Goal: Transaction & Acquisition: Purchase product/service

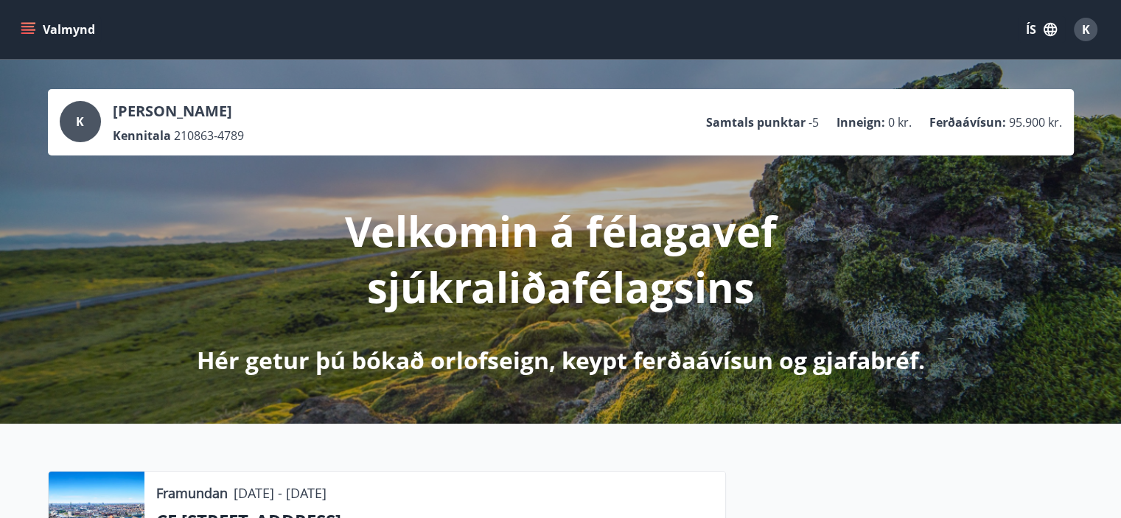
click at [1036, 26] on button "ÍS" at bounding box center [1041, 29] width 47 height 27
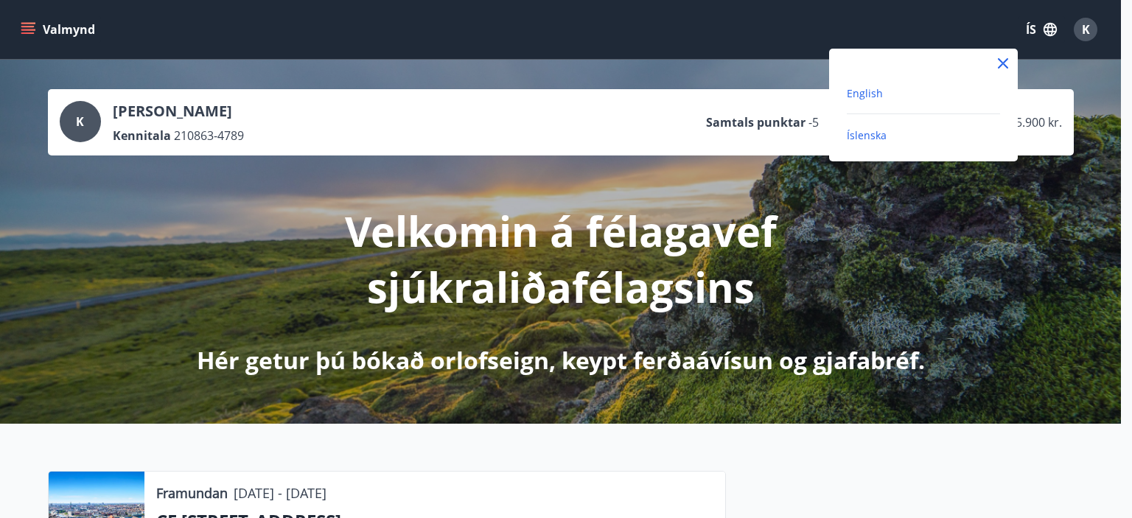
click at [867, 94] on span "English" at bounding box center [865, 93] width 36 height 14
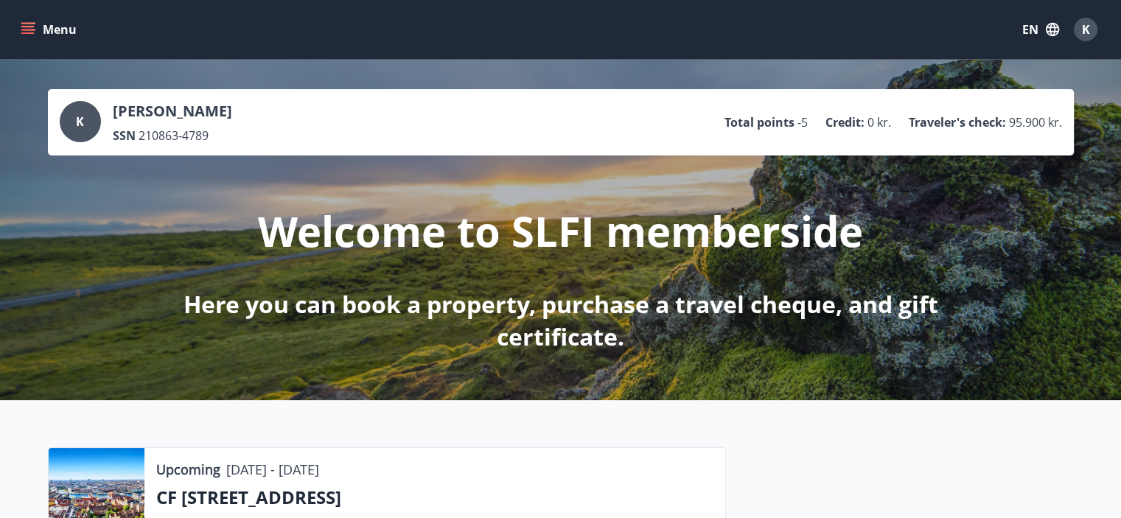
click at [25, 30] on icon "menu" at bounding box center [29, 29] width 16 height 1
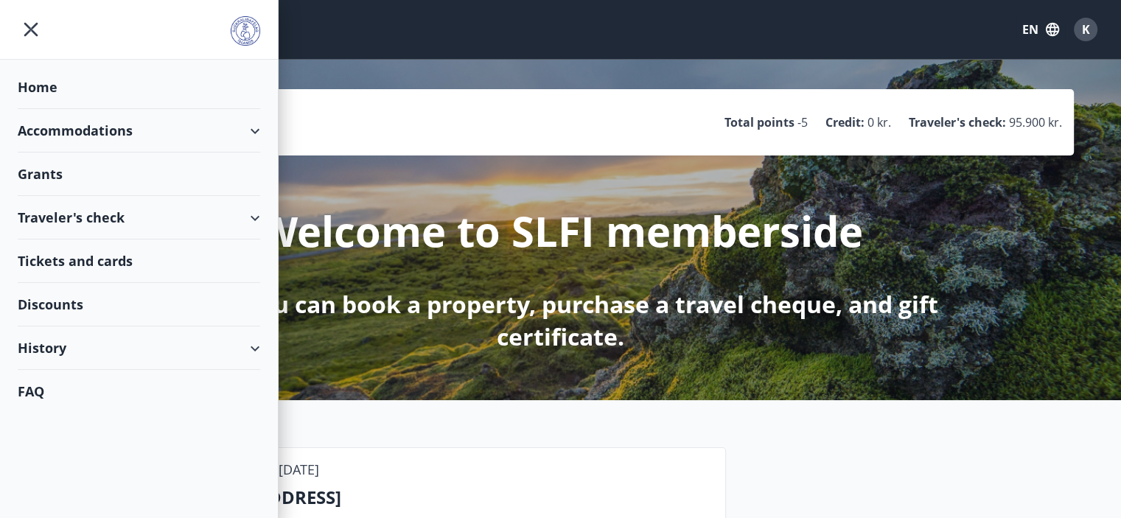
click at [59, 136] on div "Accommodations" at bounding box center [139, 130] width 243 height 43
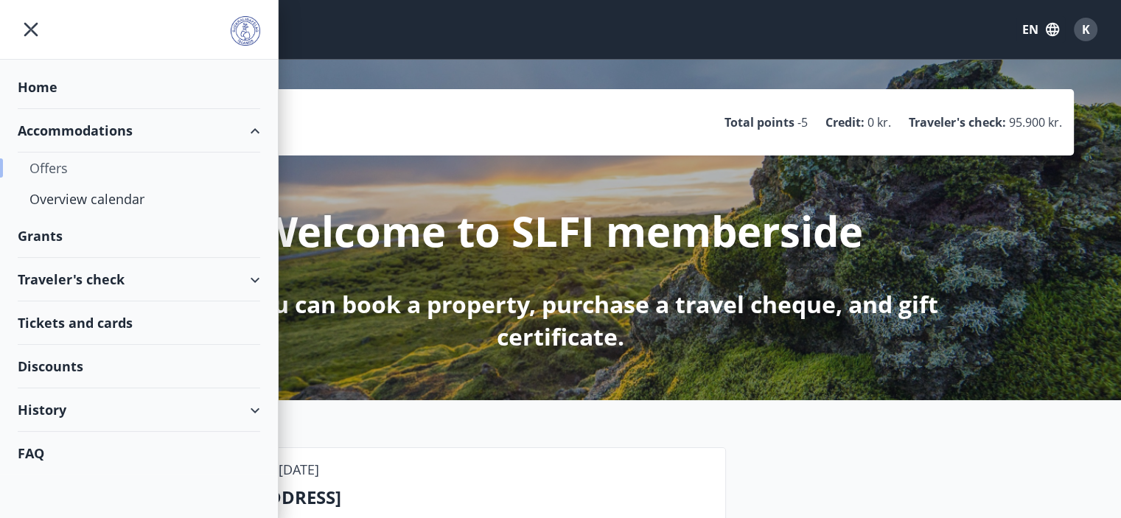
click at [46, 168] on div "Offers" at bounding box center [138, 168] width 219 height 31
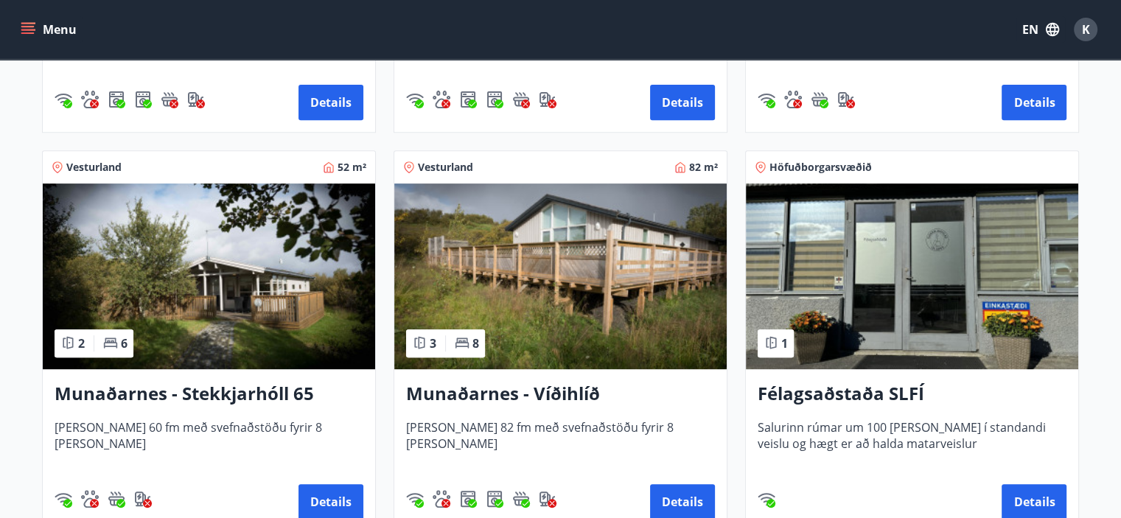
scroll to position [590, 0]
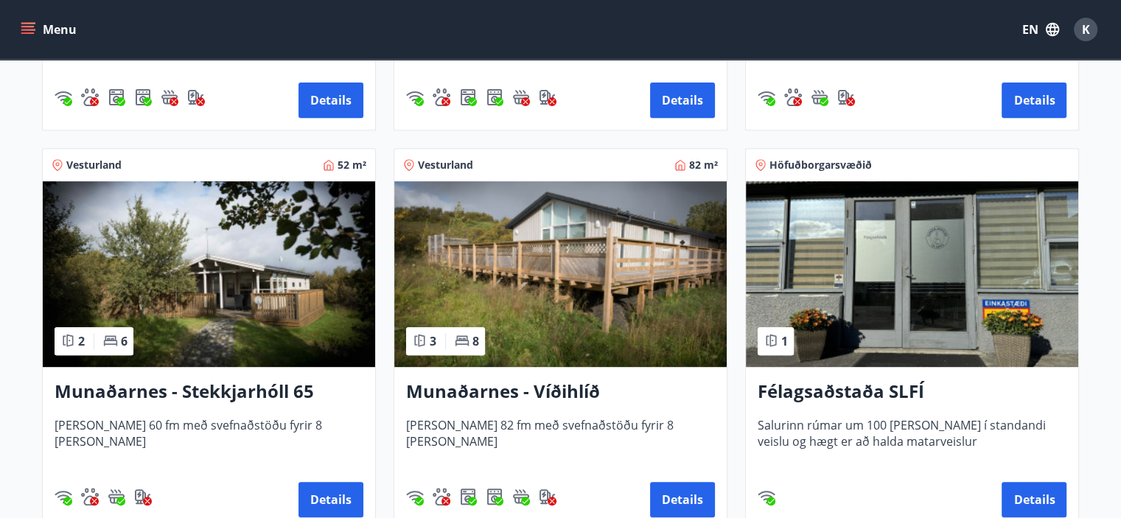
click at [855, 279] on img at bounding box center [912, 274] width 332 height 186
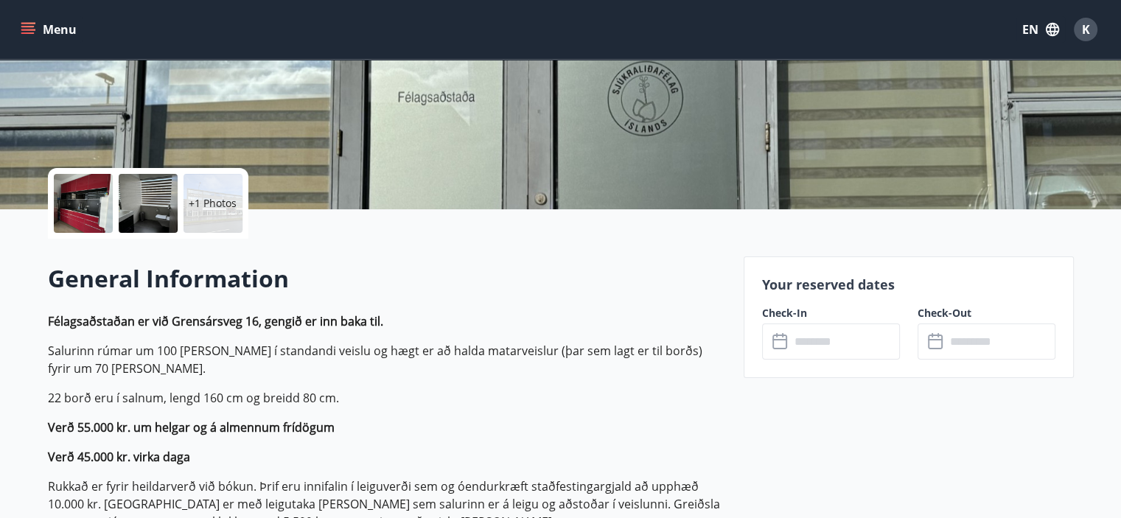
scroll to position [295, 0]
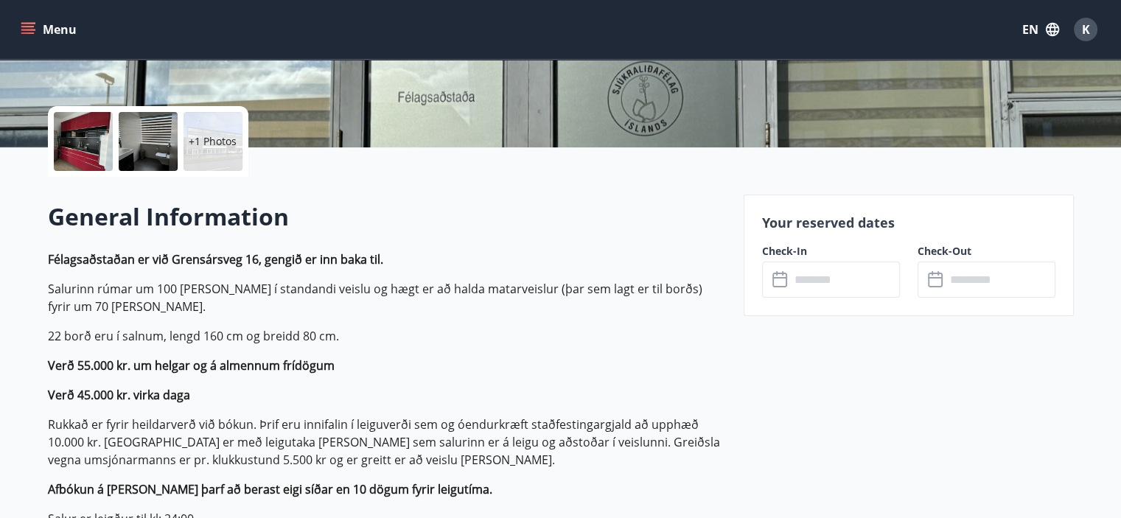
click at [843, 286] on input "text" at bounding box center [845, 280] width 110 height 36
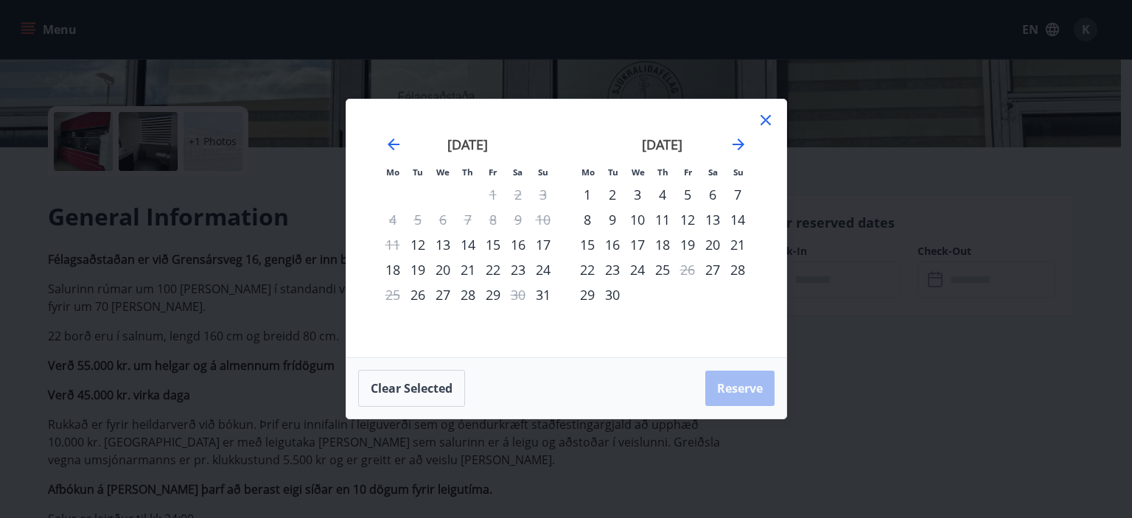
click at [490, 240] on div "15" at bounding box center [493, 244] width 25 height 25
click at [491, 263] on div "22" at bounding box center [493, 269] width 25 height 25
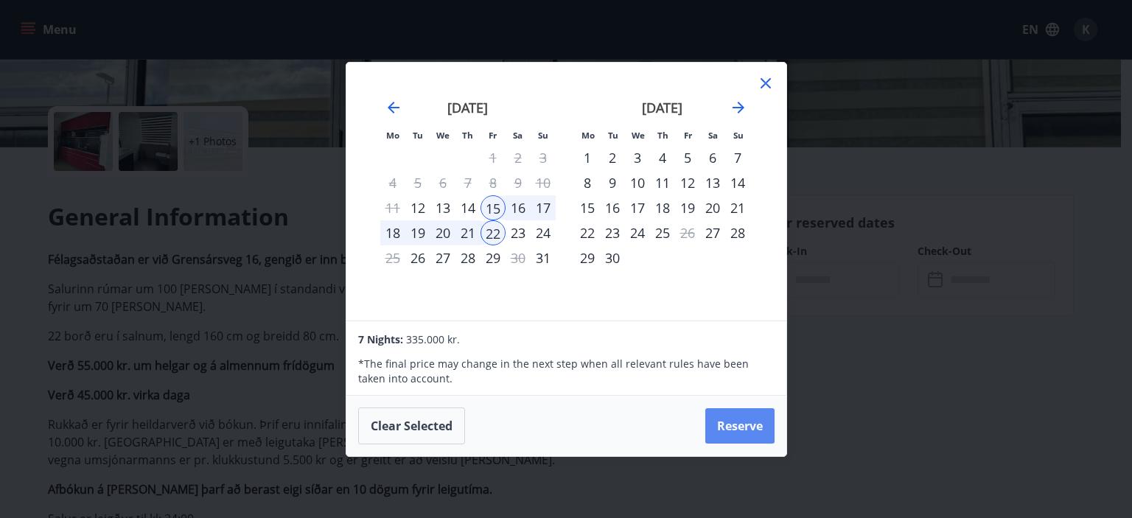
click at [746, 427] on button "Reserve" at bounding box center [739, 425] width 69 height 35
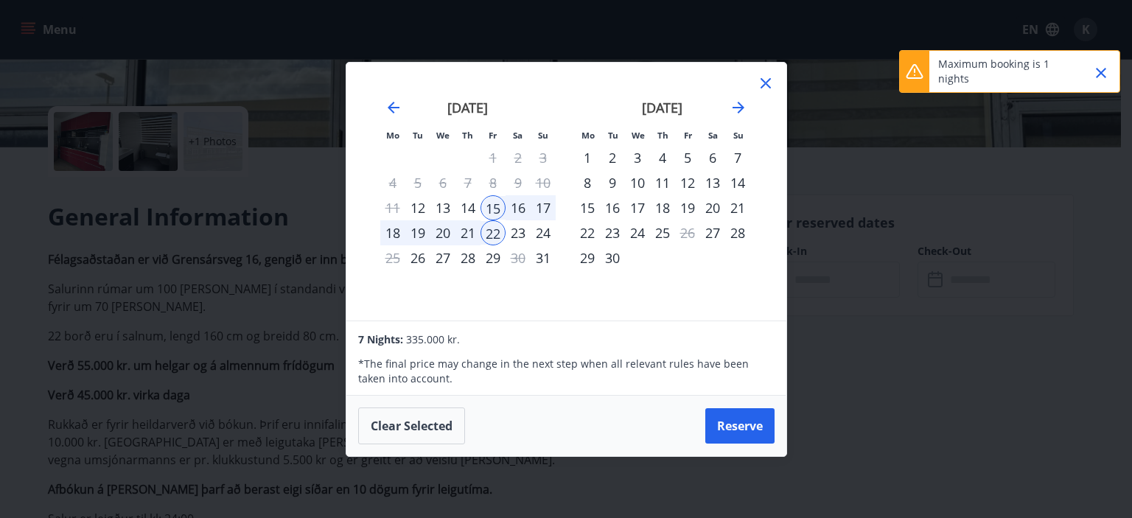
click at [1106, 76] on icon "Close" at bounding box center [1101, 73] width 10 height 10
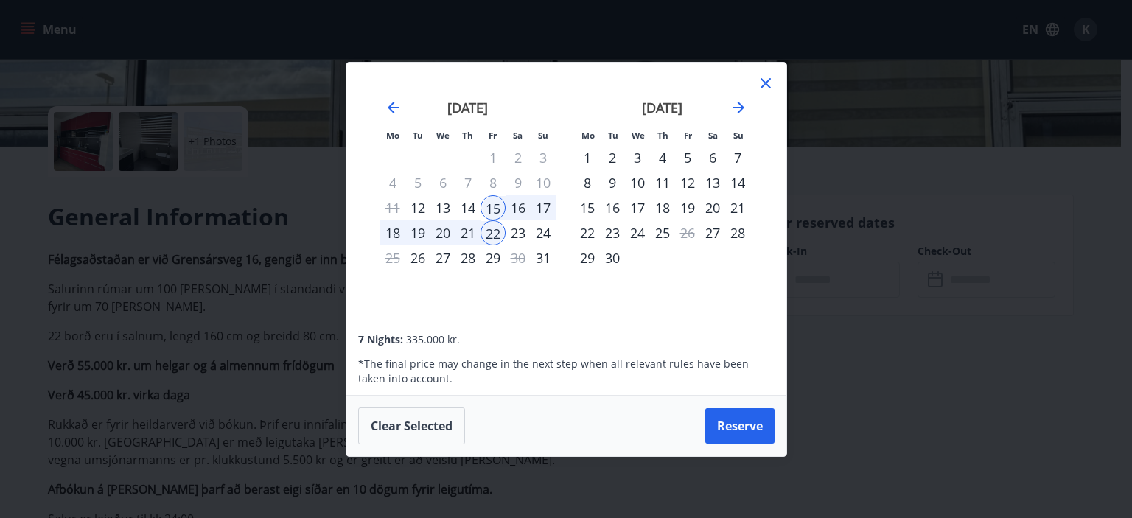
click at [764, 83] on icon at bounding box center [765, 83] width 2 height 2
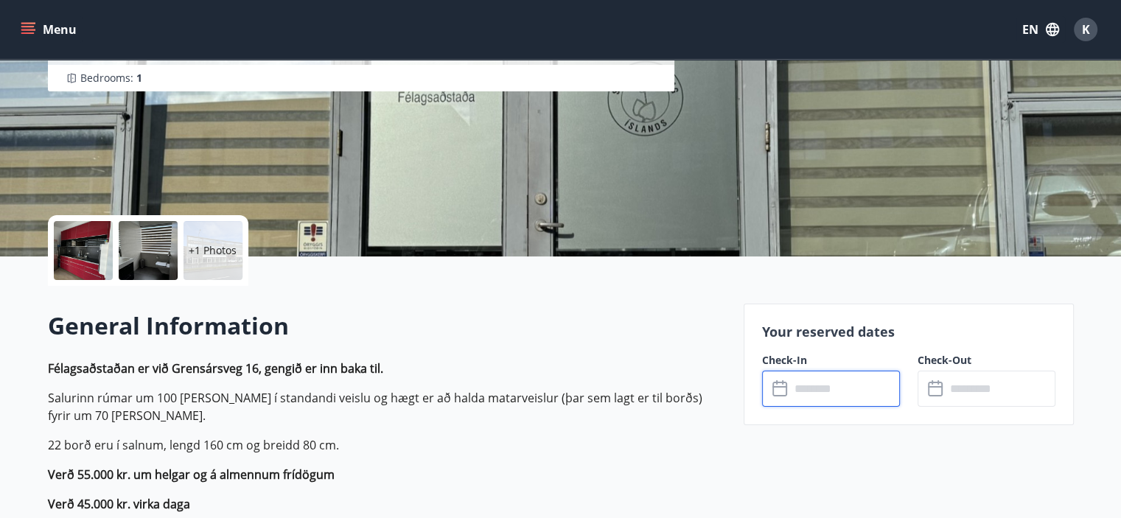
scroll to position [0, 0]
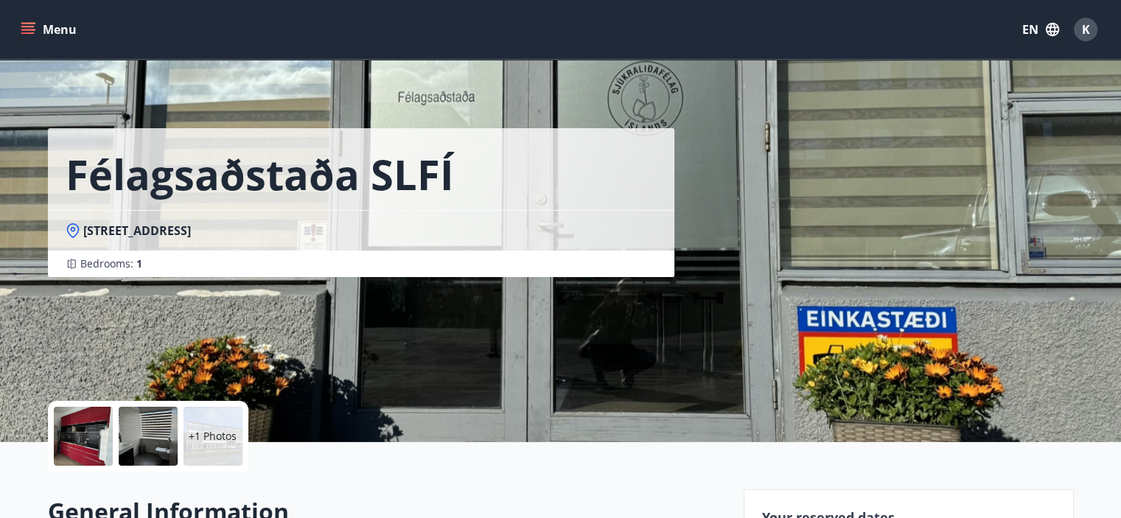
click at [29, 24] on icon "menu" at bounding box center [29, 23] width 16 height 1
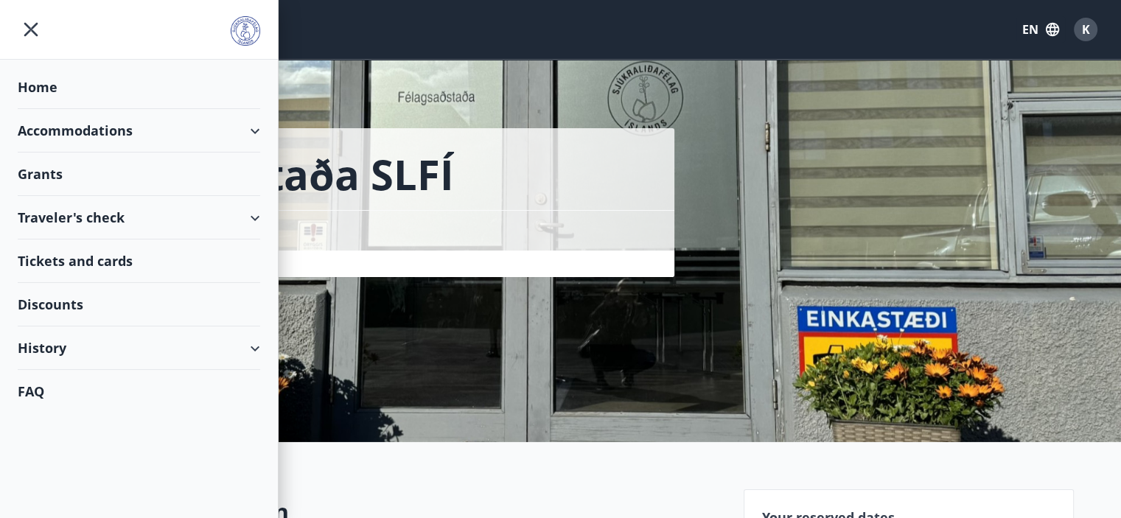
click at [61, 212] on div "Traveler's check" at bounding box center [139, 217] width 243 height 43
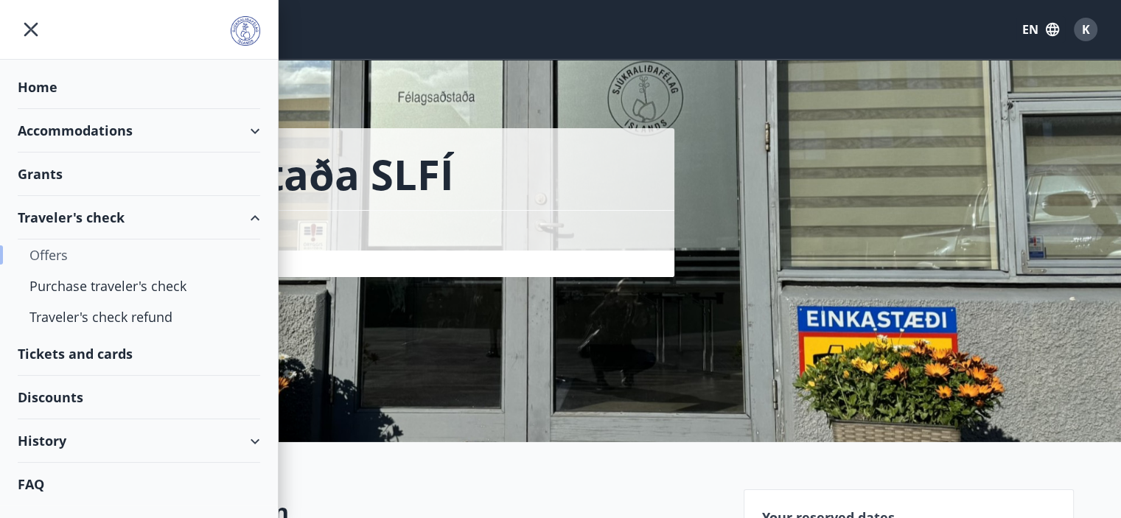
click at [53, 261] on div "Offers" at bounding box center [138, 255] width 219 height 31
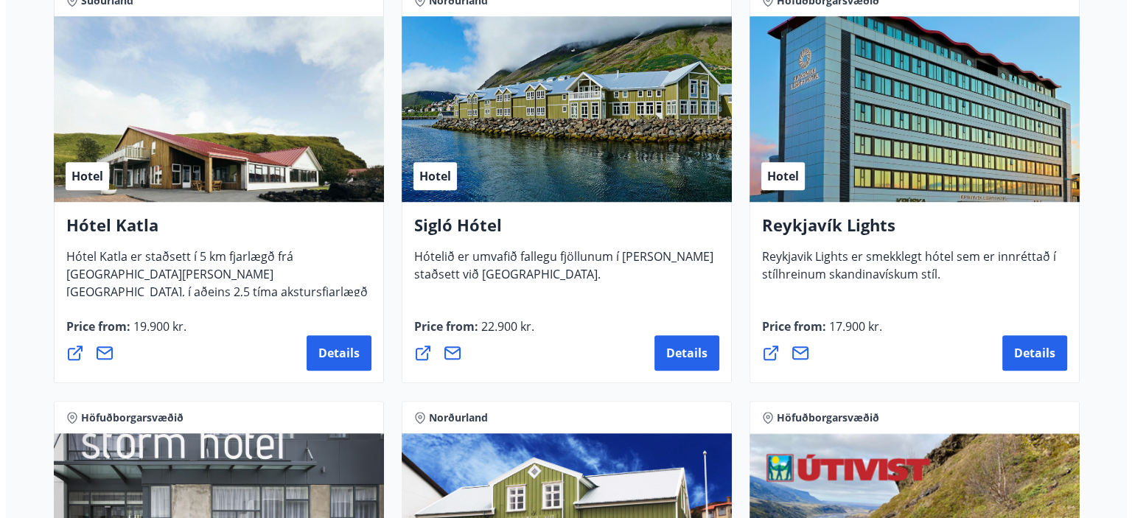
scroll to position [1180, 0]
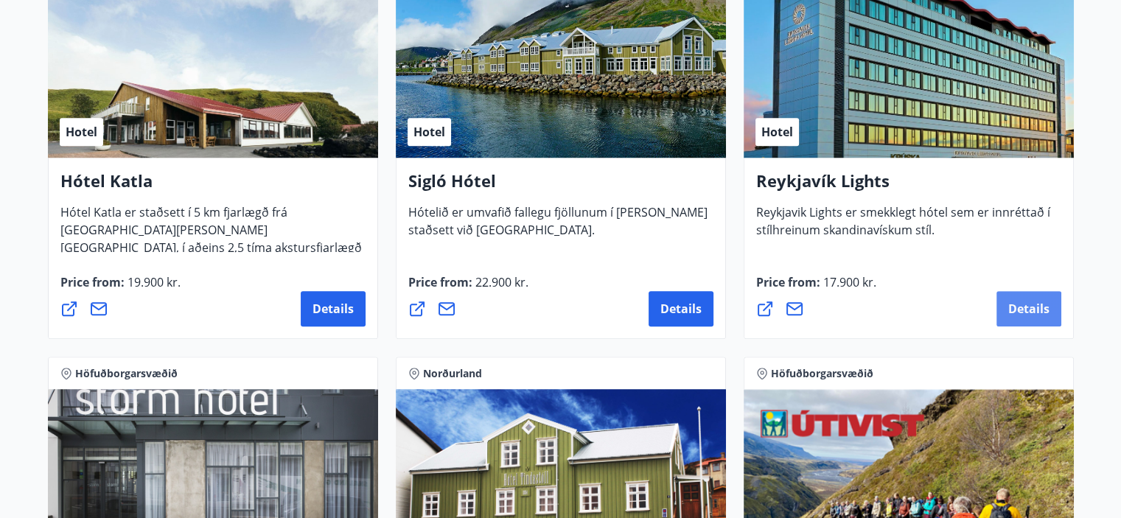
click at [1028, 307] on span "Details" at bounding box center [1028, 309] width 41 height 16
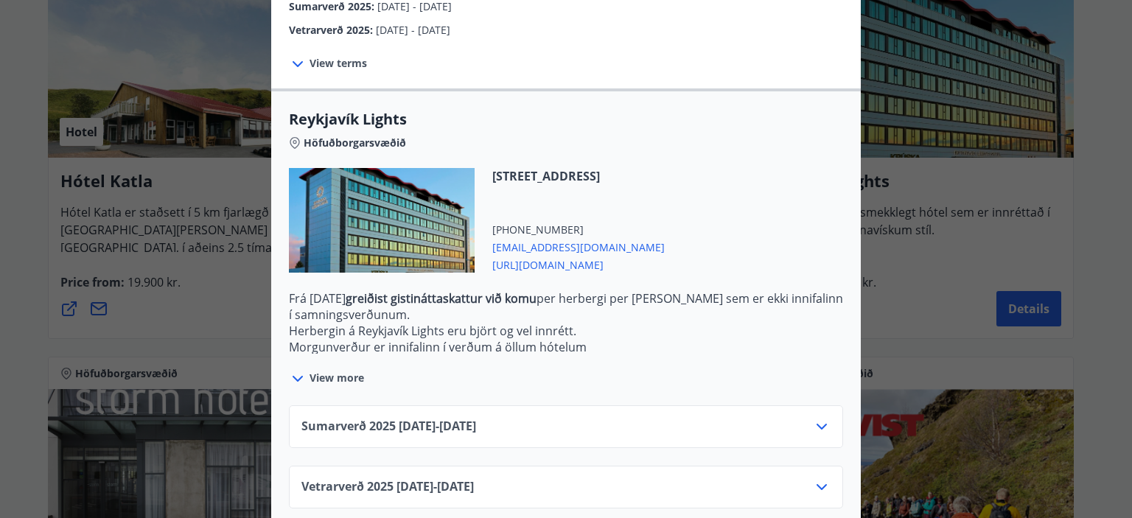
scroll to position [410, 0]
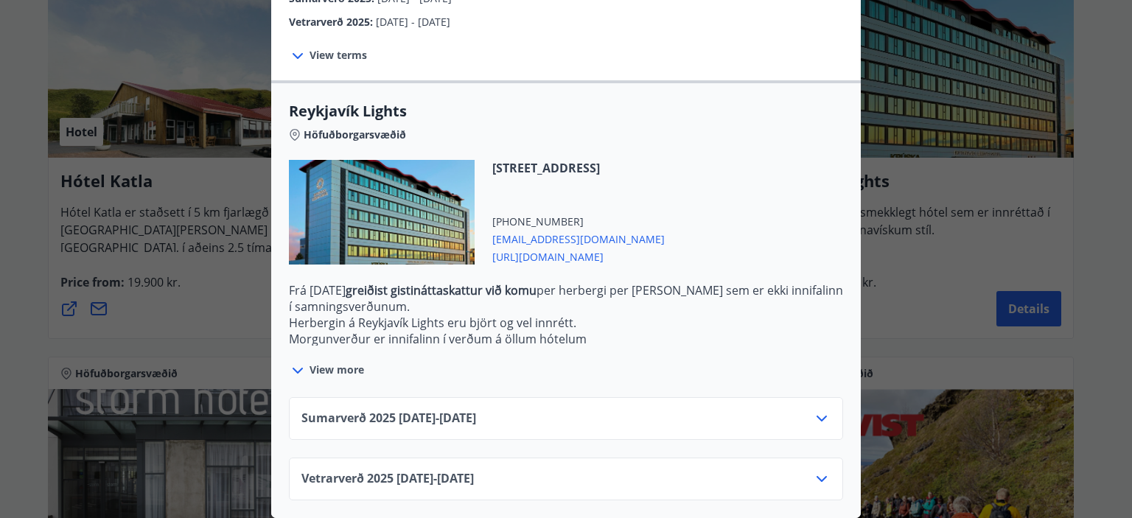
click at [434, 410] on span "Sumarverð [PHONE_NUMBER][DATE] - [DATE]" at bounding box center [389, 419] width 175 height 18
click at [823, 410] on icon at bounding box center [822, 419] width 18 height 18
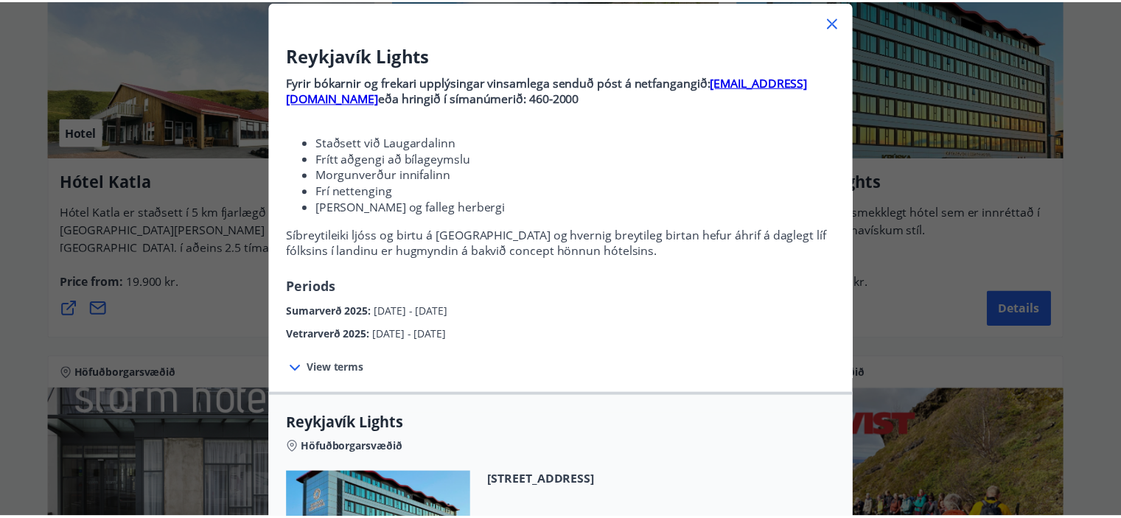
scroll to position [0, 0]
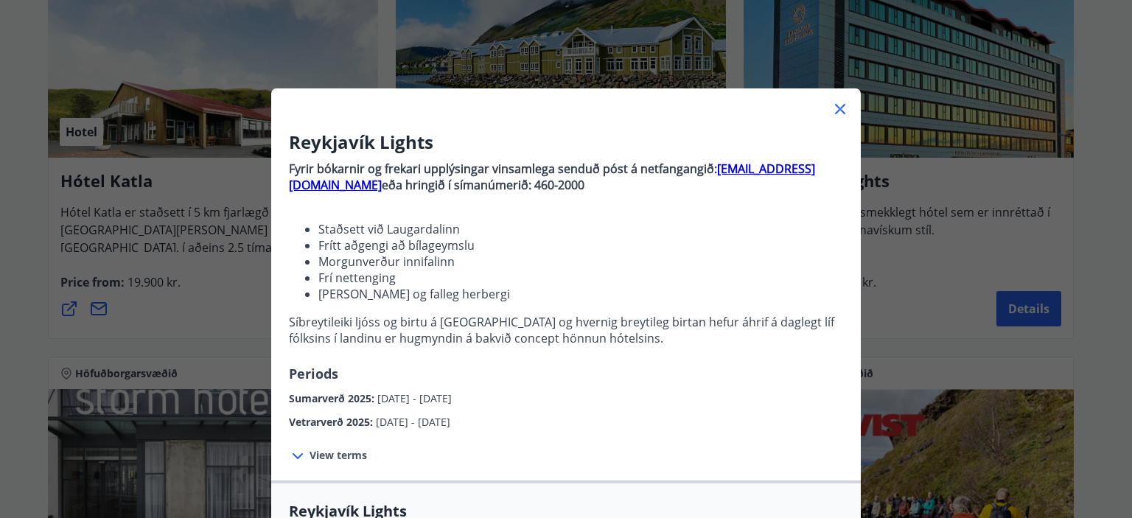
click at [835, 105] on icon at bounding box center [840, 109] width 10 height 10
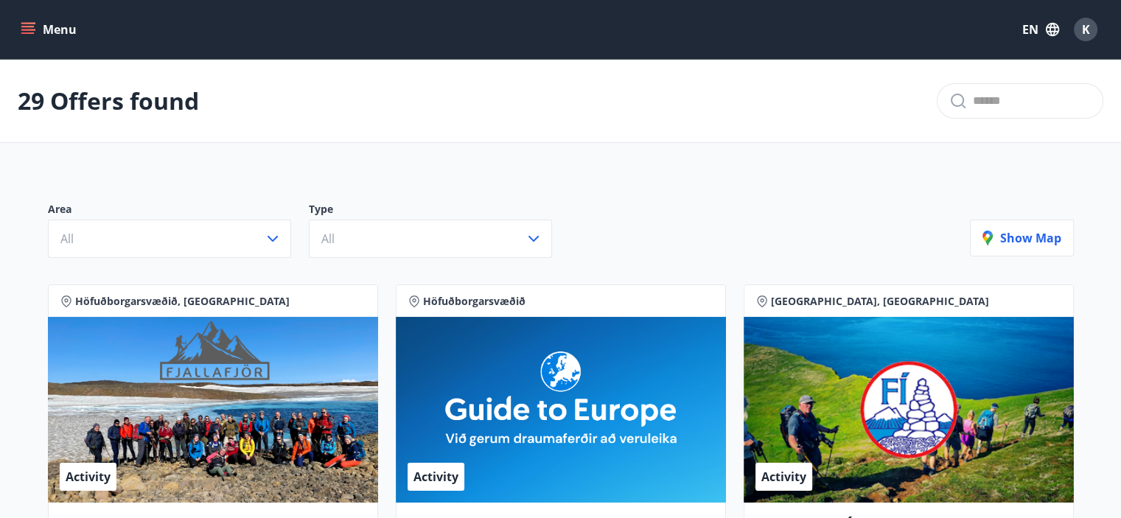
click at [1085, 28] on span "K" at bounding box center [1086, 29] width 8 height 16
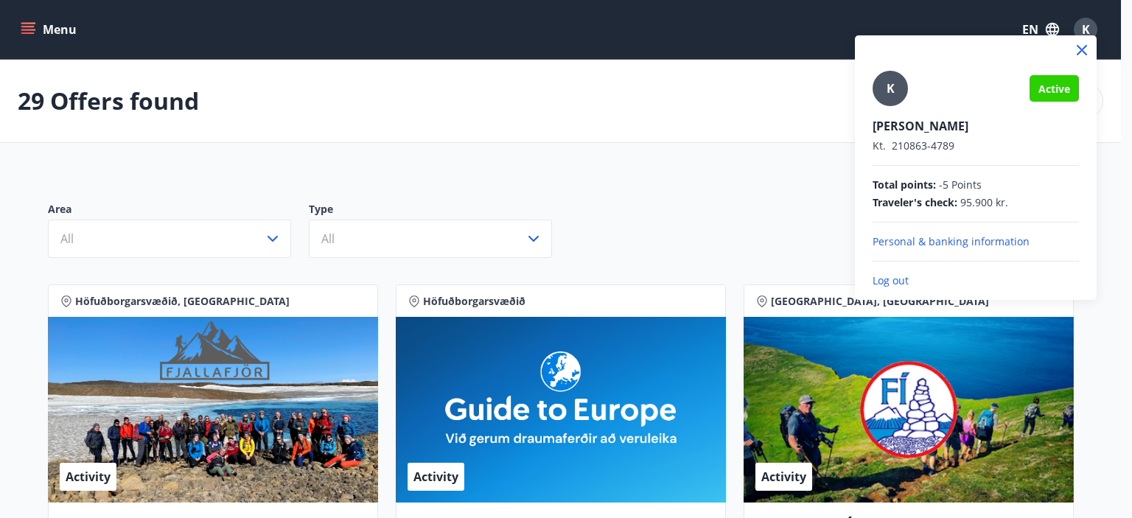
click at [1079, 49] on icon at bounding box center [1082, 50] width 18 height 18
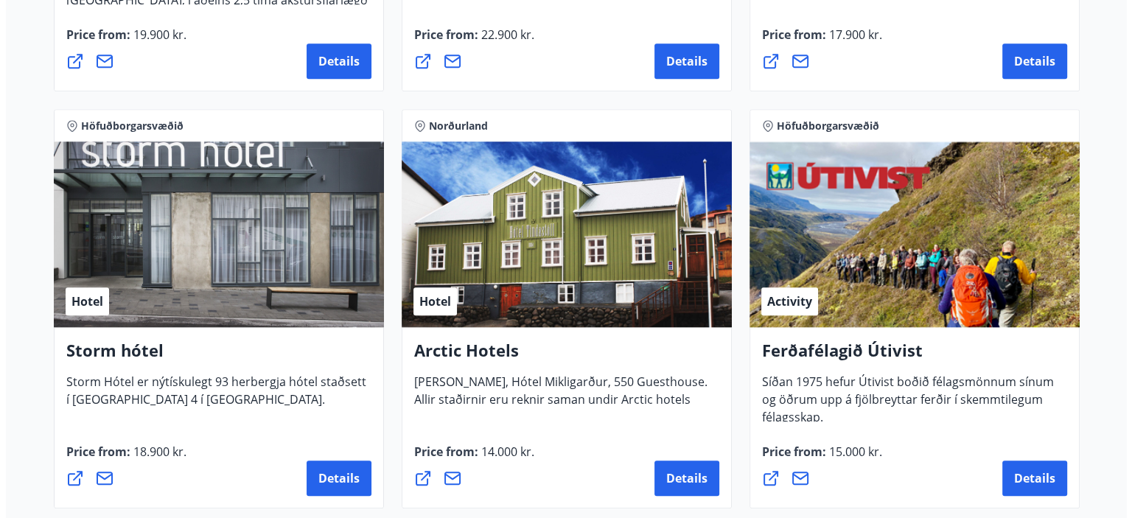
scroll to position [1474, 0]
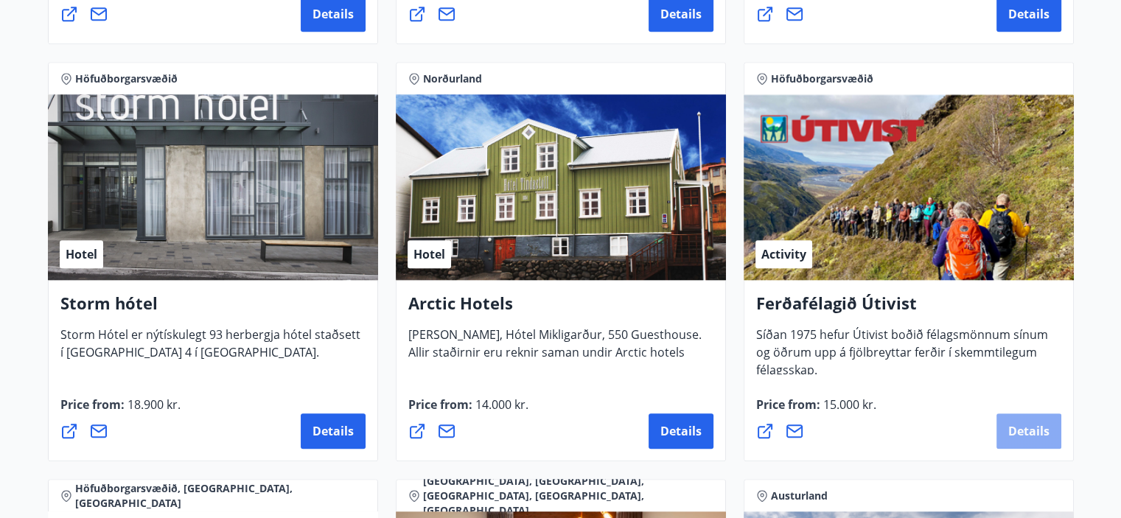
click at [1029, 426] on span "Details" at bounding box center [1028, 431] width 41 height 16
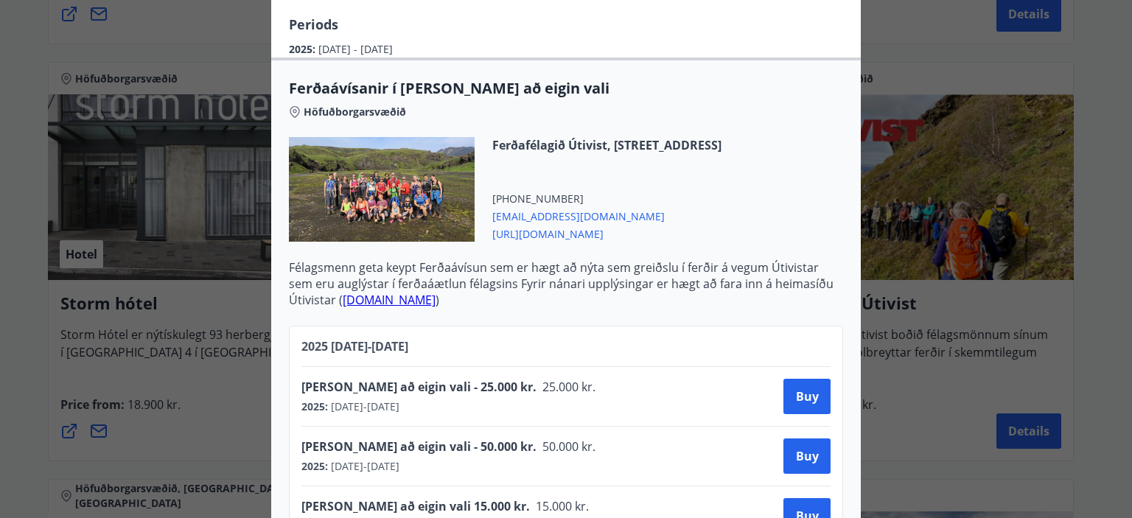
scroll to position [377, 0]
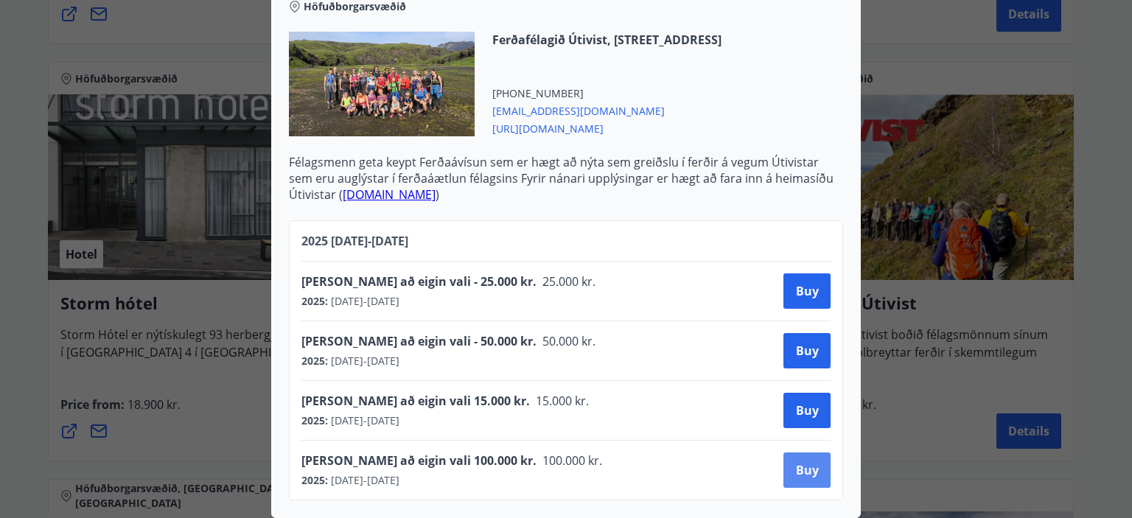
click at [793, 469] on button "Buy" at bounding box center [807, 470] width 47 height 35
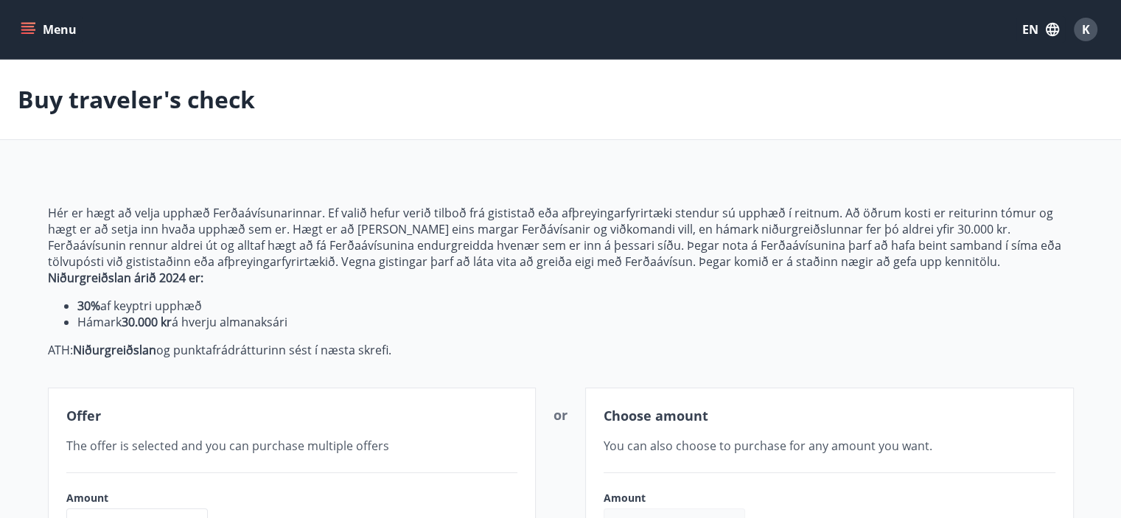
click at [29, 29] on icon "menu" at bounding box center [29, 29] width 16 height 1
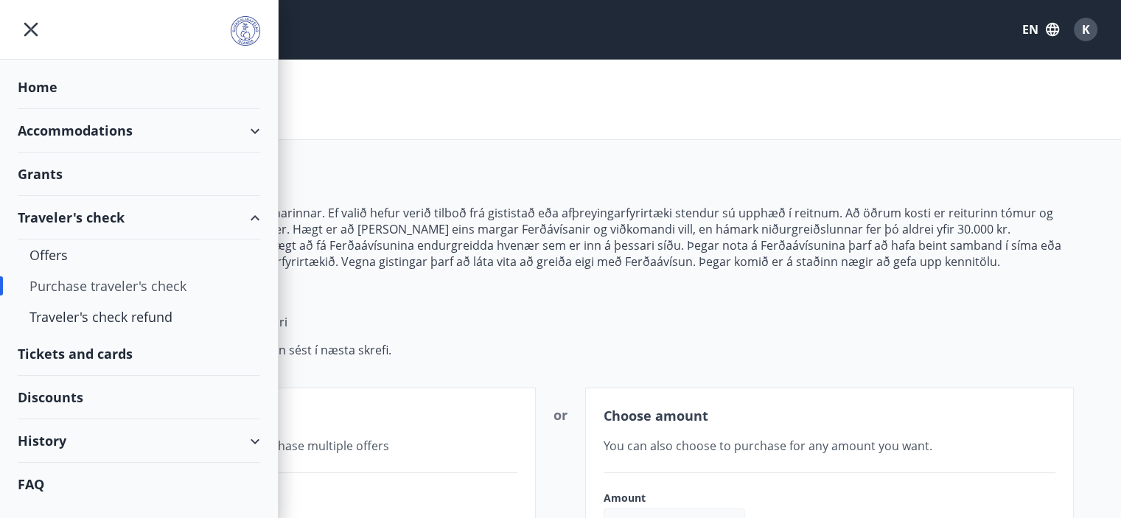
click at [60, 479] on div "FAQ" at bounding box center [139, 484] width 243 height 43
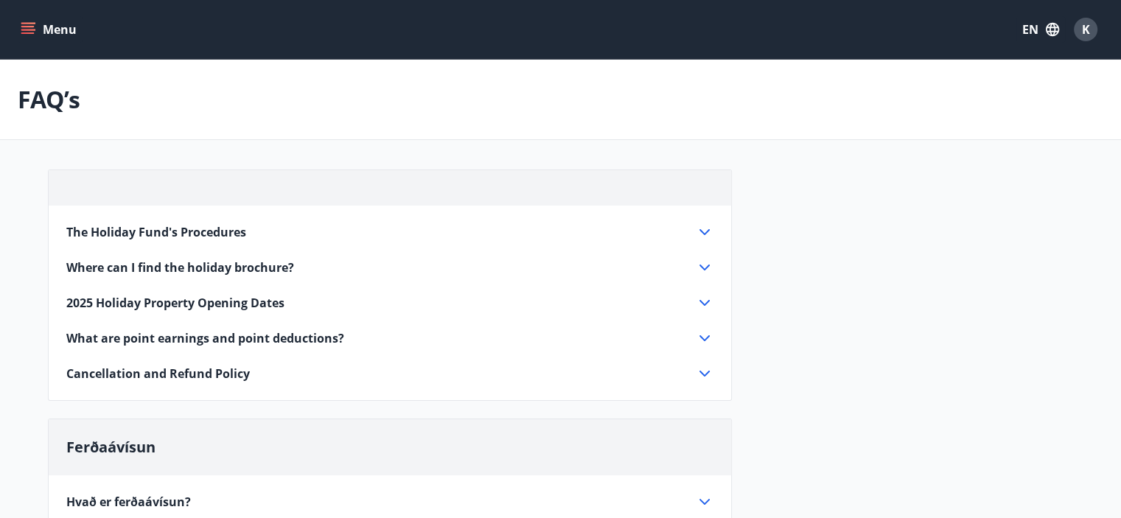
click at [708, 229] on icon at bounding box center [705, 232] width 10 height 6
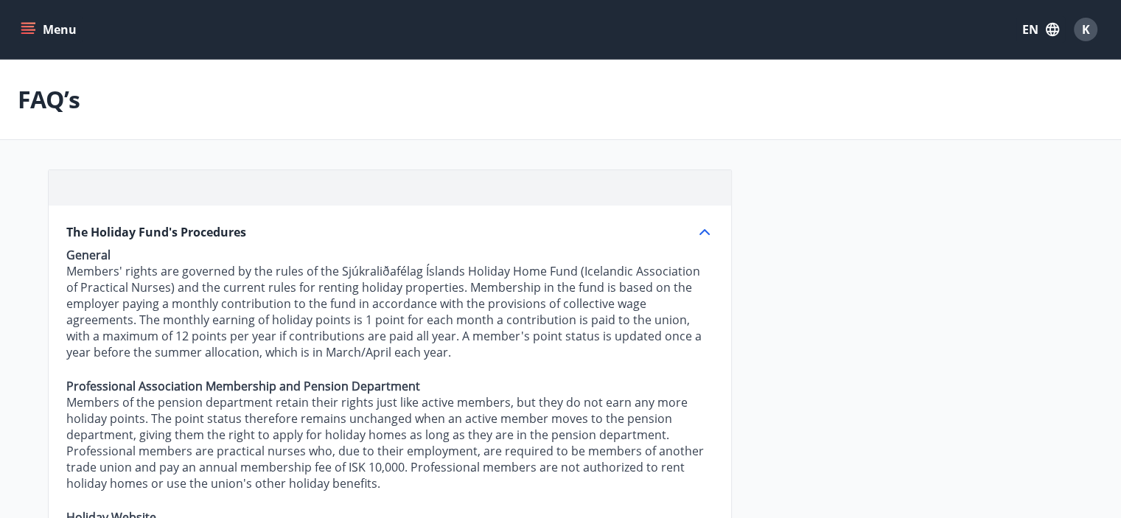
click at [705, 231] on icon at bounding box center [705, 232] width 10 height 6
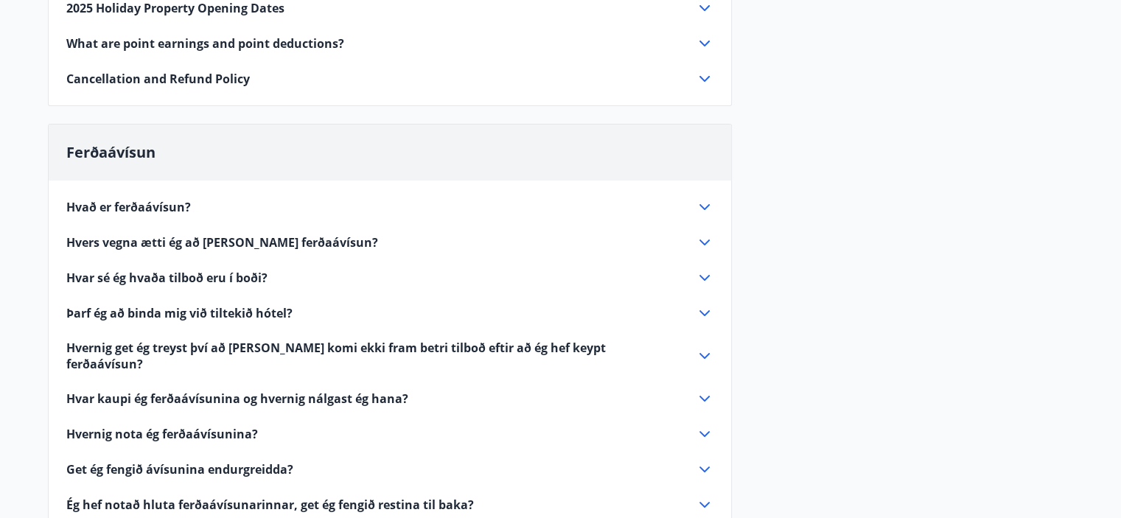
scroll to position [579, 0]
